Goal: Task Accomplishment & Management: Use online tool/utility

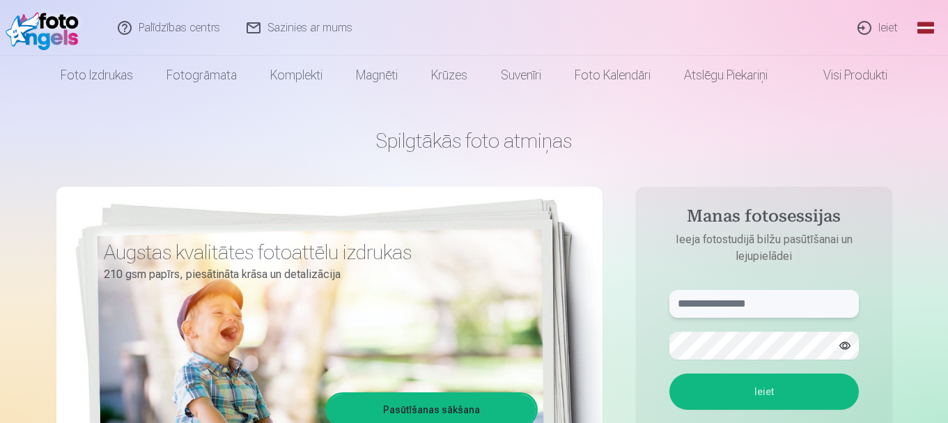
click at [739, 306] on input "text" at bounding box center [763, 304] width 189 height 28
type input "**********"
click at [750, 395] on button "Ieiet" at bounding box center [763, 391] width 189 height 36
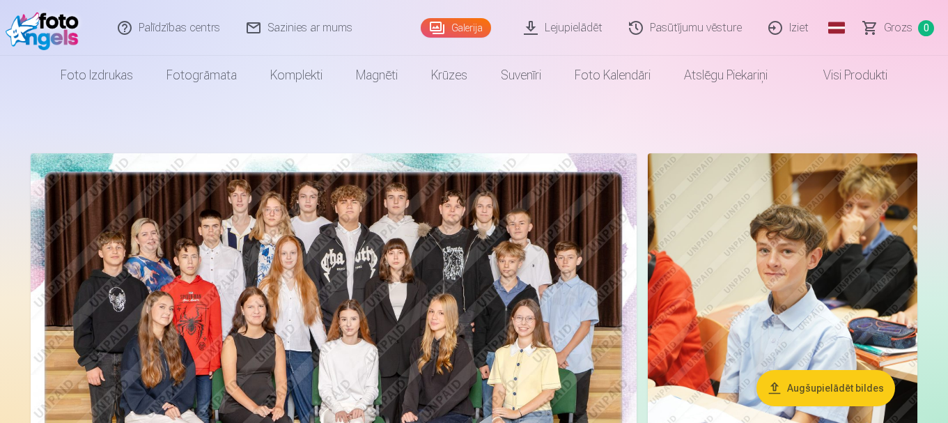
click at [390, 341] on img at bounding box center [334, 355] width 606 height 404
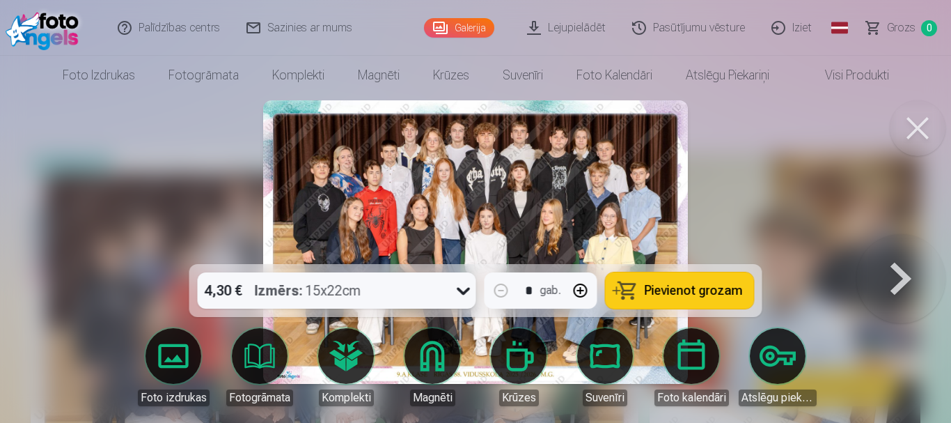
click at [423, 220] on img at bounding box center [475, 241] width 425 height 283
click at [462, 208] on img at bounding box center [475, 241] width 425 height 283
click at [384, 189] on img at bounding box center [475, 241] width 425 height 283
click at [204, 169] on div at bounding box center [475, 211] width 951 height 423
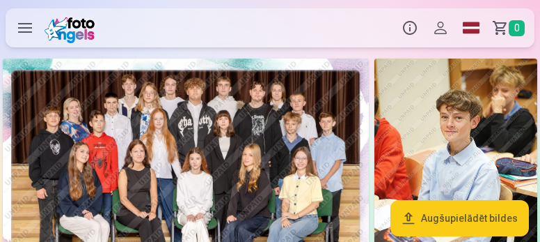
click at [343, 20] on div "Produkti Info Profils Foto izdrukas 5 Fotogrāmata 1 Komplekti 4 Magnēti 7 Krūze…" at bounding box center [270, 28] width 540 height 45
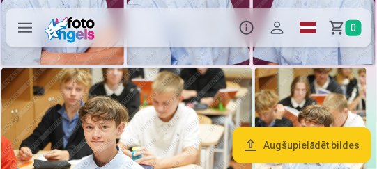
scroll to position [872, 0]
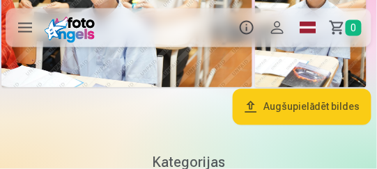
click at [368, 112] on button "Augšupielādēt bildes" at bounding box center [302, 107] width 139 height 36
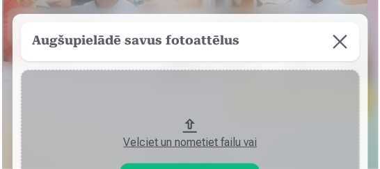
scroll to position [879, 0]
